Goal: Transaction & Acquisition: Purchase product/service

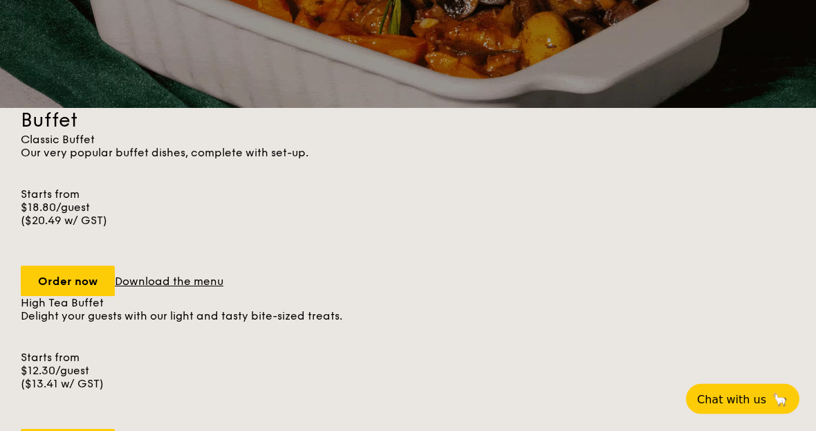
scroll to position [279, 0]
click at [115, 288] on link "Download the menu" at bounding box center [169, 281] width 109 height 13
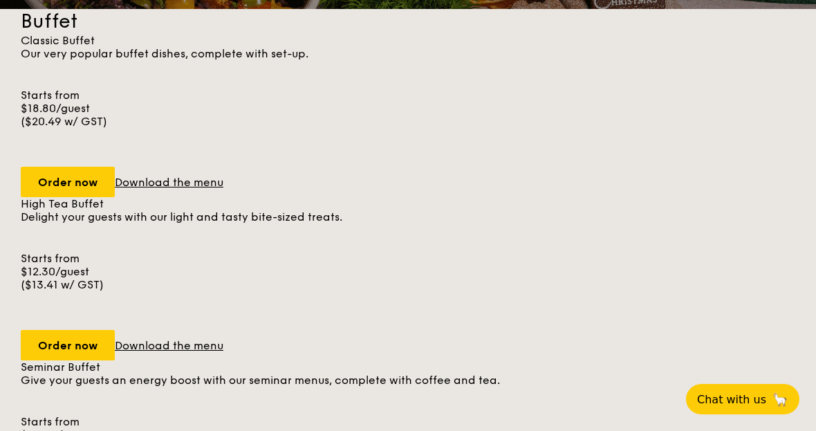
scroll to position [379, 0]
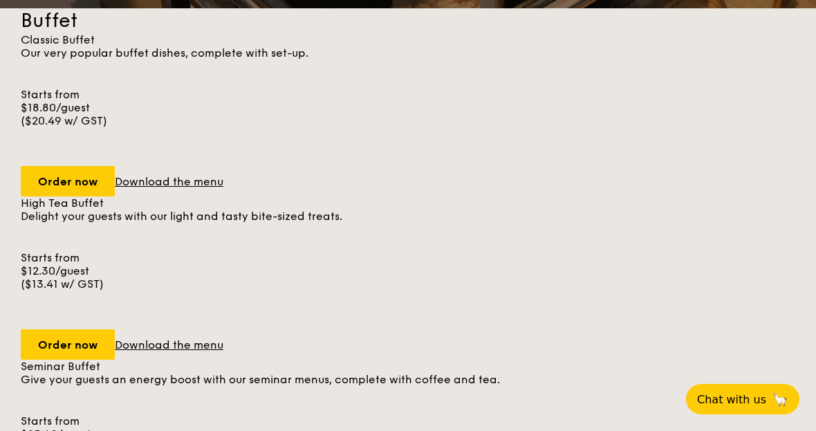
click at [93, 166] on div "Order now" at bounding box center [68, 181] width 94 height 30
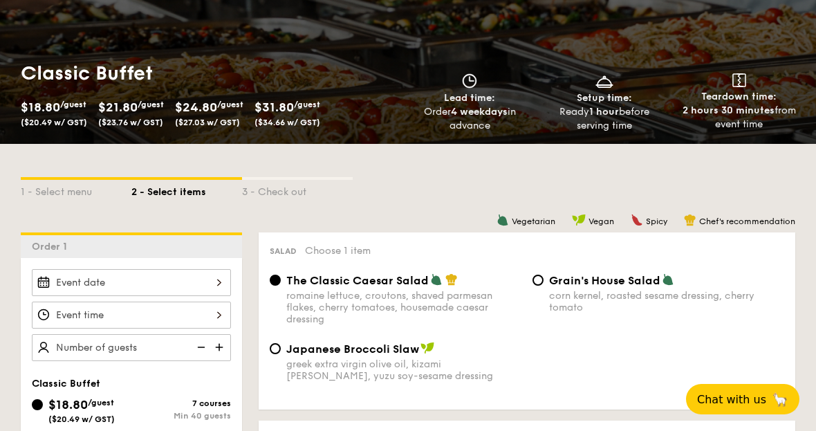
scroll to position [143, 0]
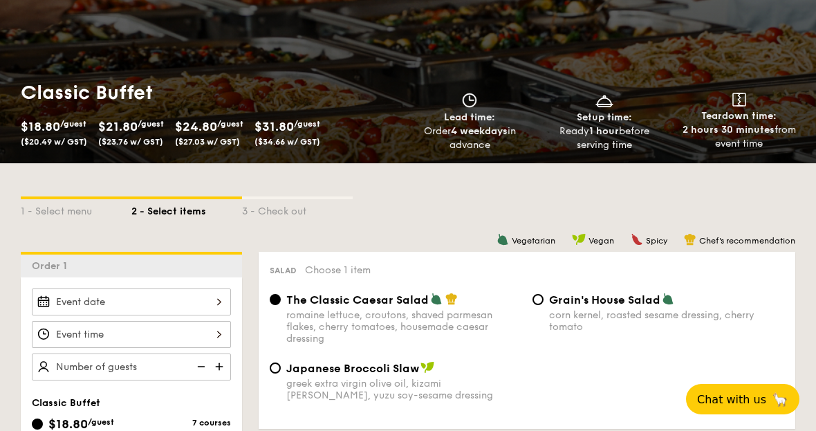
radio input "true"
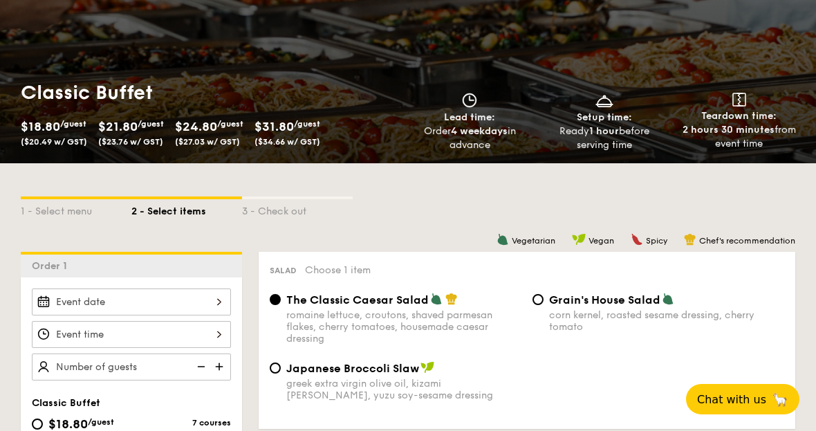
radio input "true"
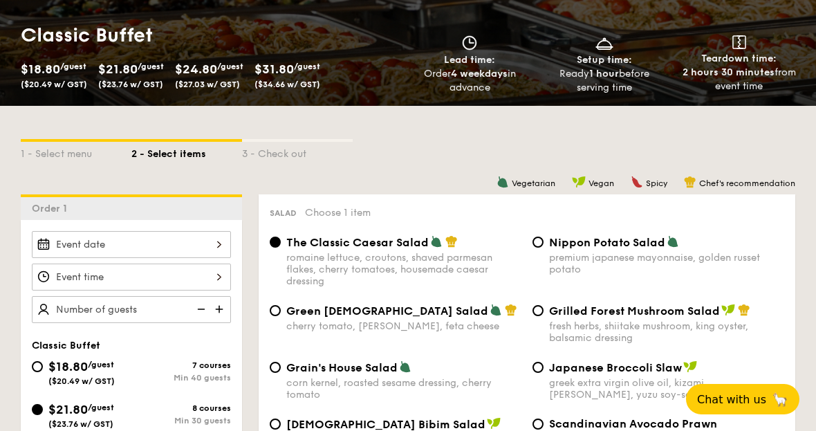
scroll to position [229, 0]
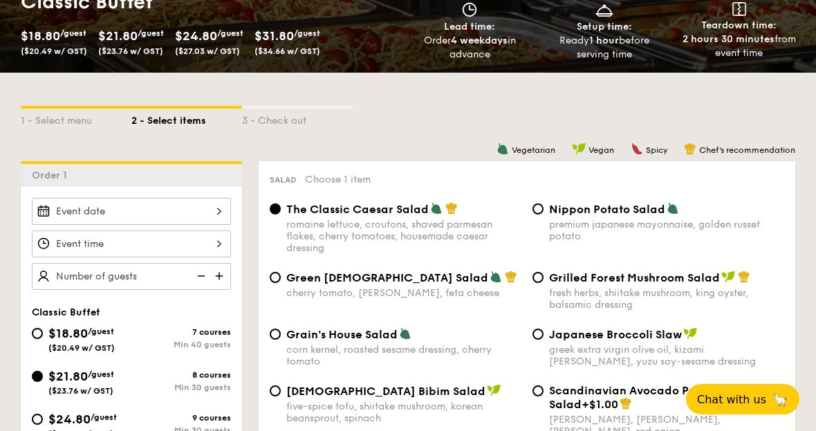
click at [59, 424] on span "$24.80" at bounding box center [69, 418] width 42 height 15
click at [43, 424] on input "$24.80 /guest ($27.03 w/ GST) 9 courses Min 30 guests" at bounding box center [37, 419] width 11 height 11
radio input "true"
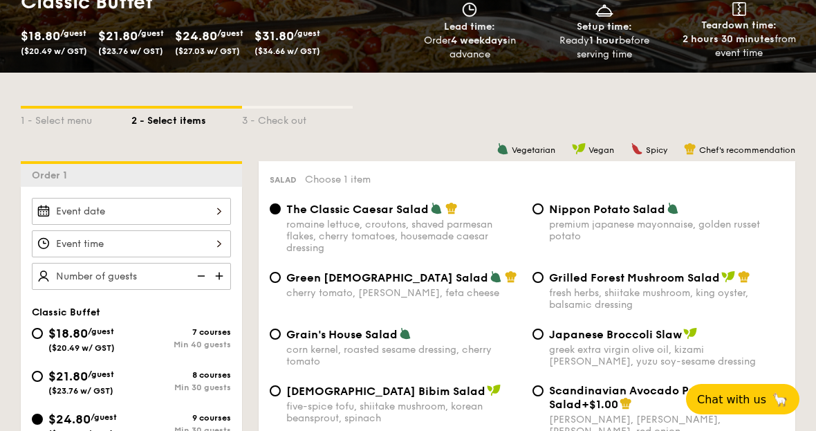
radio input "true"
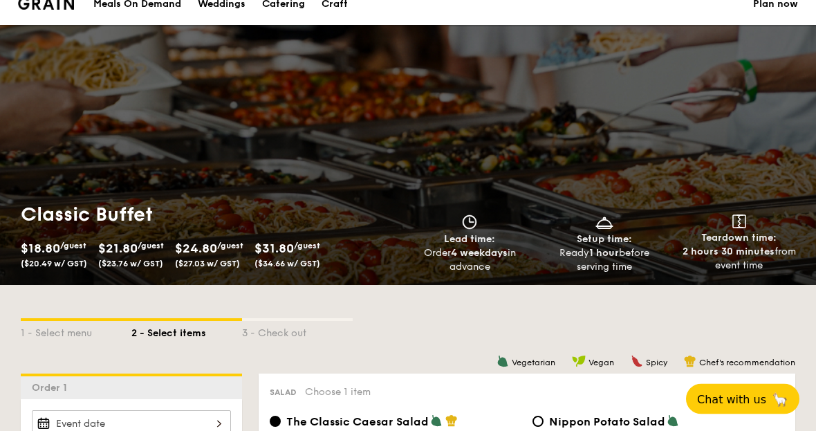
scroll to position [0, 0]
